Goal: Task Accomplishment & Management: Use online tool/utility

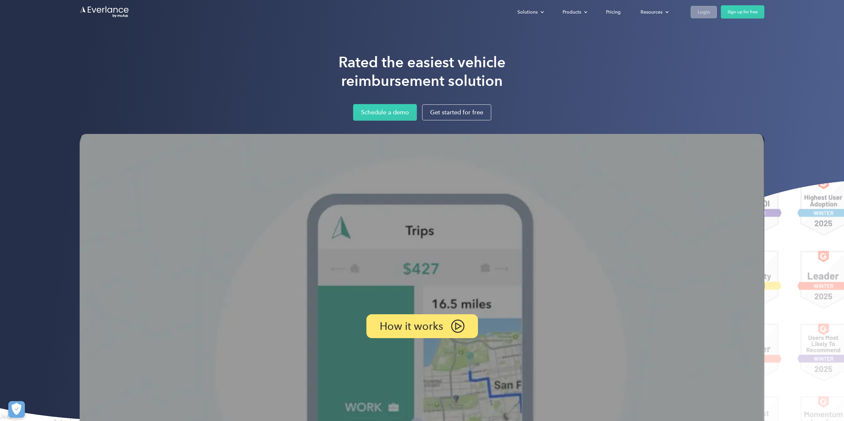
click at [707, 9] on div "Login" at bounding box center [704, 12] width 12 height 8
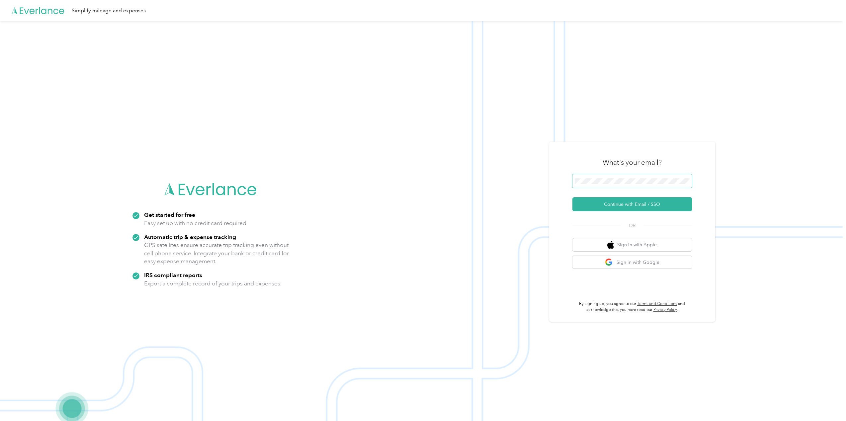
click at [612, 178] on span at bounding box center [631, 181] width 119 height 14
click at [620, 202] on button "Continue with Email / SSO" at bounding box center [631, 204] width 119 height 14
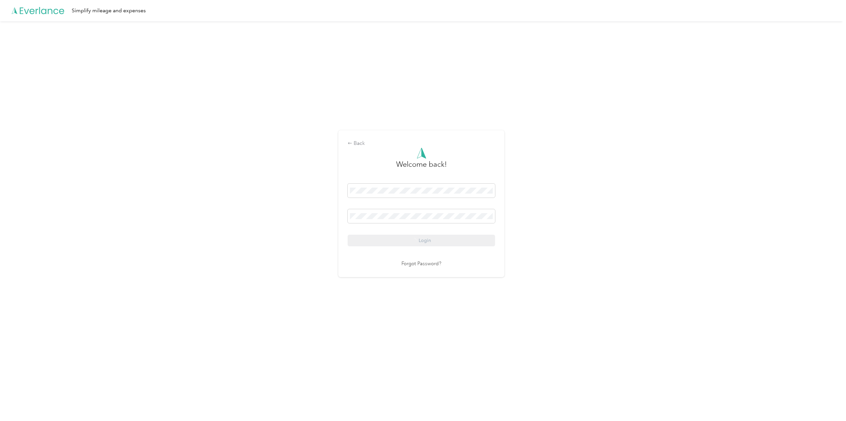
click at [415, 241] on div "Login" at bounding box center [420, 215] width 147 height 63
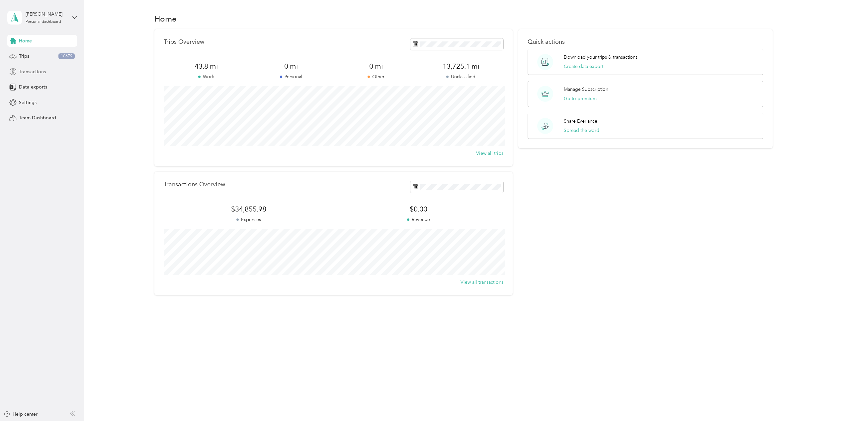
click at [43, 76] on div "Transactions" at bounding box center [42, 72] width 70 height 12
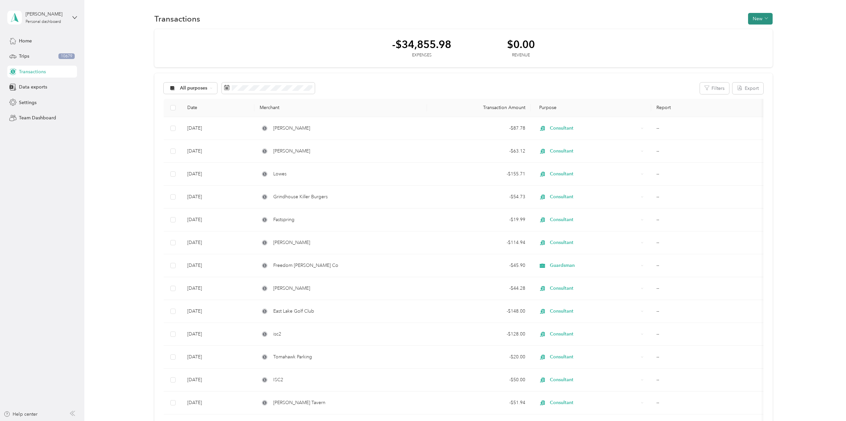
click at [768, 19] on button "New" at bounding box center [760, 19] width 25 height 12
click at [752, 37] on li "Expense" at bounding box center [753, 32] width 35 height 12
click at [749, 35] on span "Expense" at bounding box center [757, 31] width 18 height 7
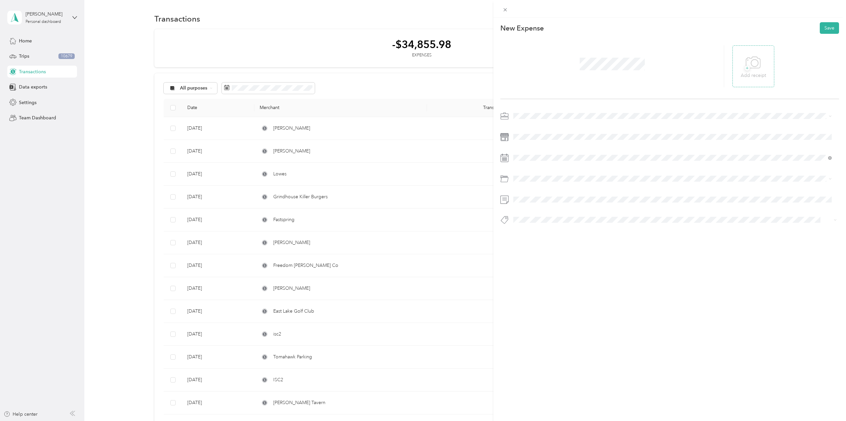
click at [750, 65] on icon at bounding box center [752, 63] width 15 height 18
click at [522, 133] on span at bounding box center [675, 137] width 328 height 11
click at [553, 185] on div at bounding box center [669, 181] width 339 height 15
click at [554, 213] on li "Charitable Donation" at bounding box center [672, 217] width 323 height 12
click at [535, 421] on div "This expense cannot be edited because it is either under review, approved, or p…" at bounding box center [421, 421] width 842 height 0
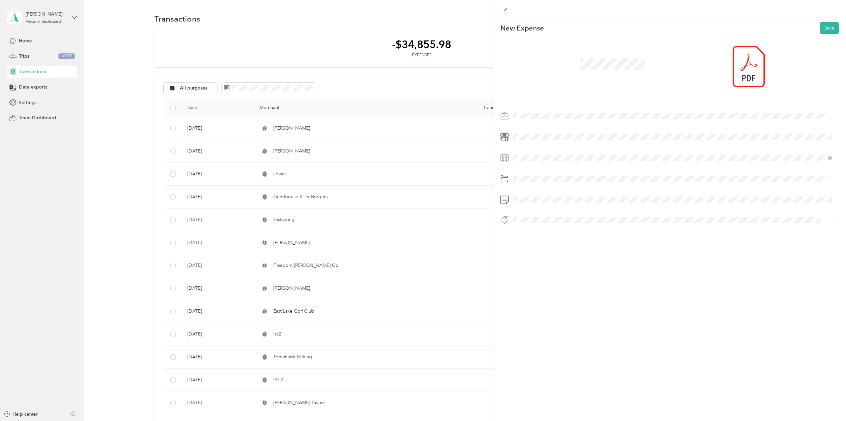
click at [534, 308] on button "Charity" at bounding box center [526, 308] width 23 height 8
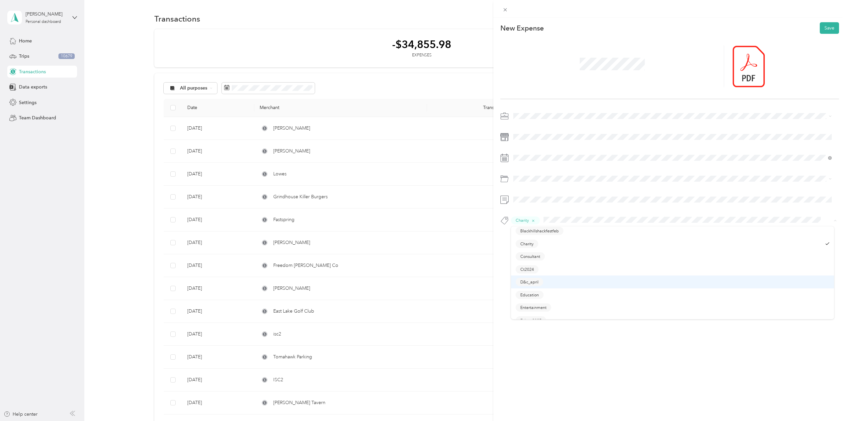
scroll to position [66, 0]
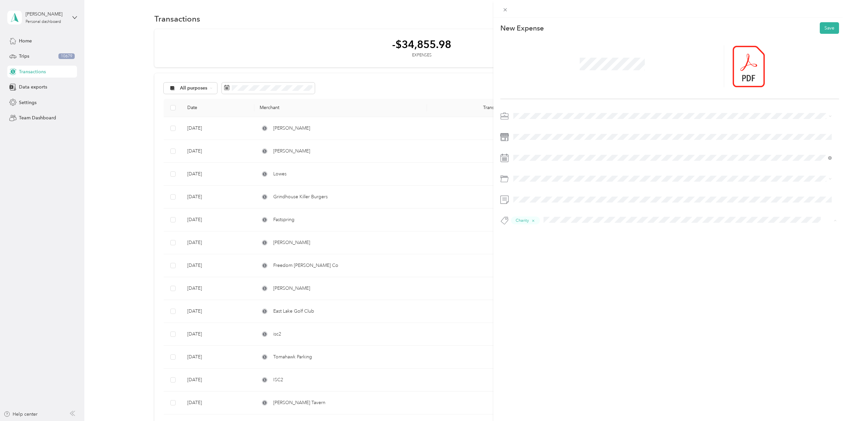
click at [535, 259] on ol "Airfare Annualfees Blackhat Blackhat2025 Black Hills Fest Blackhillshackfestfeb…" at bounding box center [672, 273] width 323 height 93
click at [825, 31] on button "Save" at bounding box center [828, 28] width 19 height 12
